Goal: Information Seeking & Learning: Learn about a topic

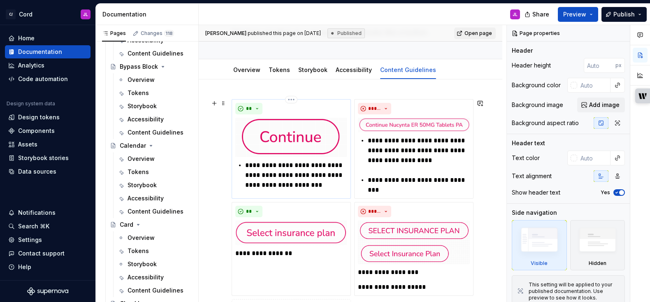
scroll to position [65, 0]
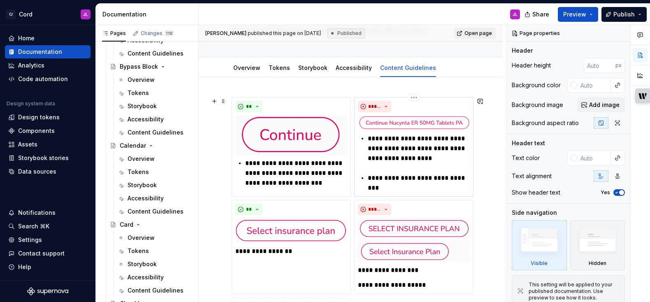
click at [431, 124] on img at bounding box center [414, 123] width 112 height 15
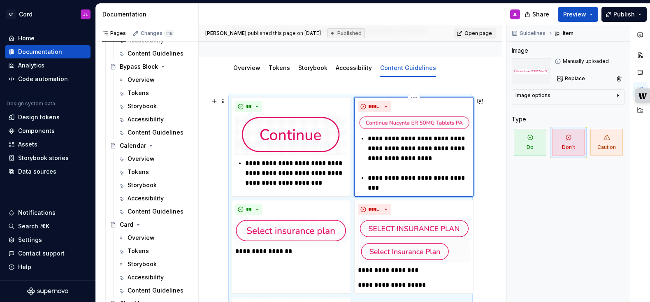
click at [431, 123] on img at bounding box center [414, 123] width 112 height 15
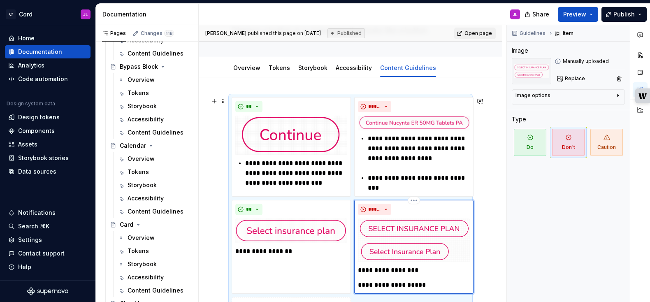
click at [412, 251] on img at bounding box center [414, 240] width 112 height 44
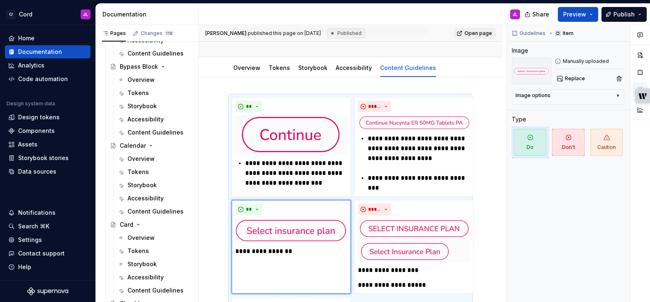
type textarea "*"
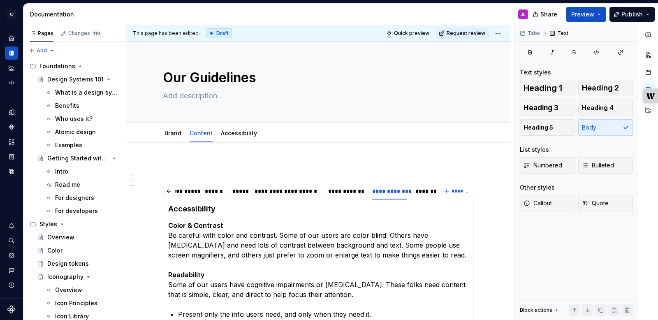
scroll to position [0, 12]
